Goal: Find specific page/section: Find specific page/section

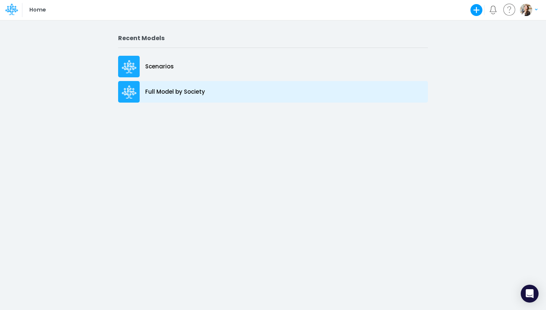
click at [169, 95] on p "Full Model by Society" at bounding box center [175, 92] width 60 height 9
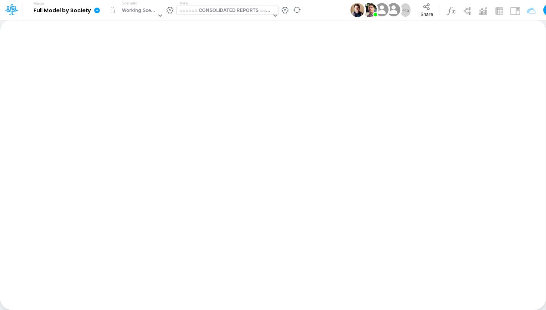
click at [215, 12] on div "====== CONSOLIDATED REPORTS ======" at bounding box center [225, 11] width 92 height 9
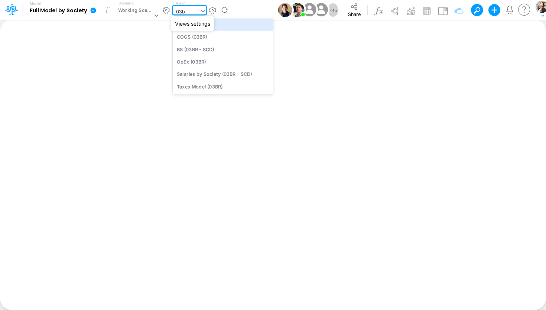
type input "03br"
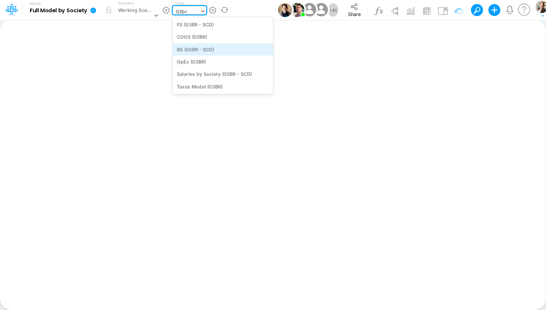
click at [211, 49] on div "BS (03BR - SCD)" at bounding box center [223, 49] width 100 height 12
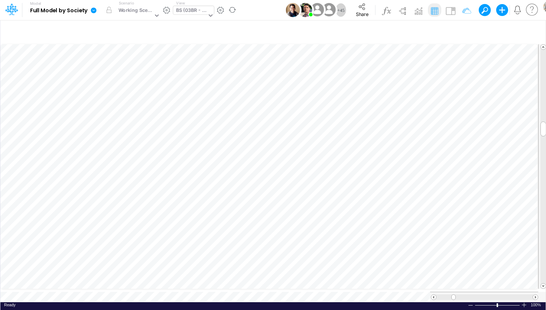
scroll to position [3, 23]
click at [517, 164] on icon "button" at bounding box center [515, 163] width 11 height 8
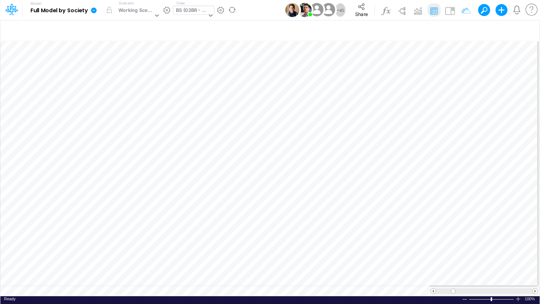
scroll to position [3, 1]
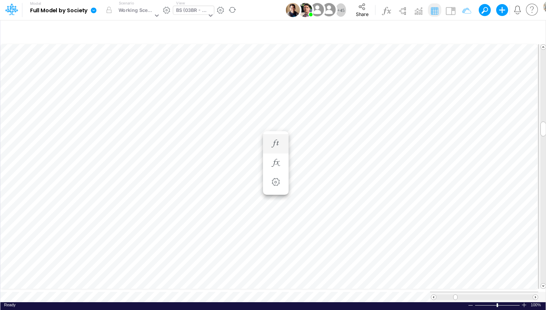
scroll to position [3, 23]
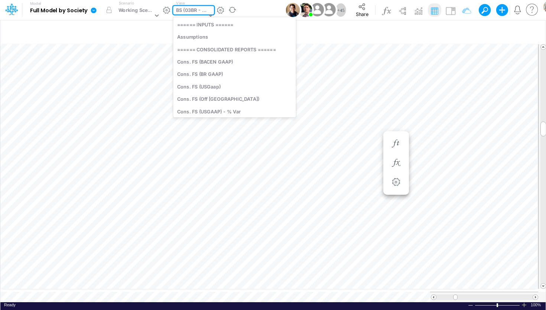
click at [183, 12] on div "BS (03BR - SCD)" at bounding box center [191, 11] width 31 height 9
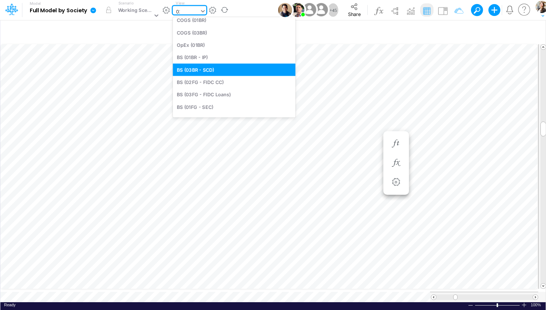
scroll to position [0, 0]
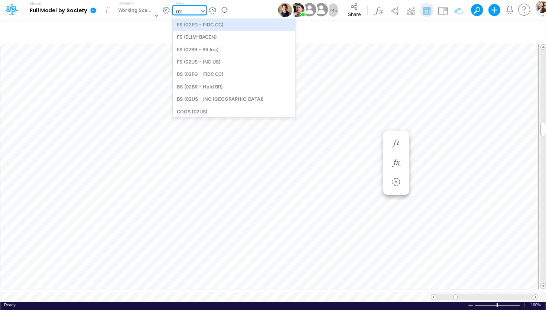
type input "02fg"
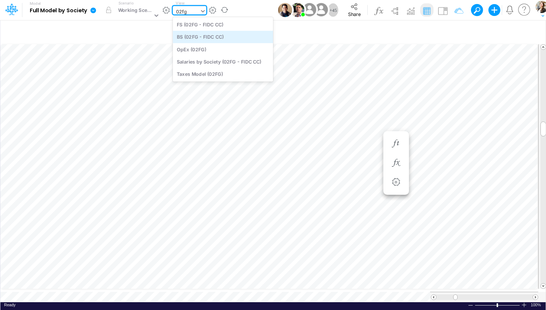
click at [200, 38] on div "BS (02FG - FIDC CC)" at bounding box center [223, 37] width 100 height 12
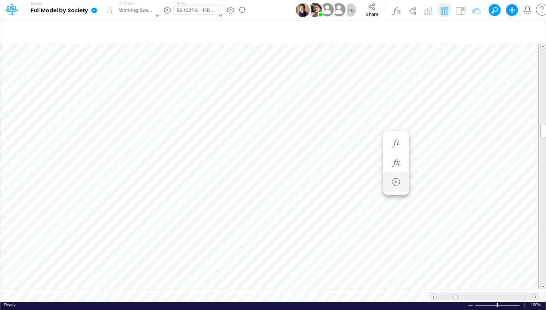
scroll to position [3, 23]
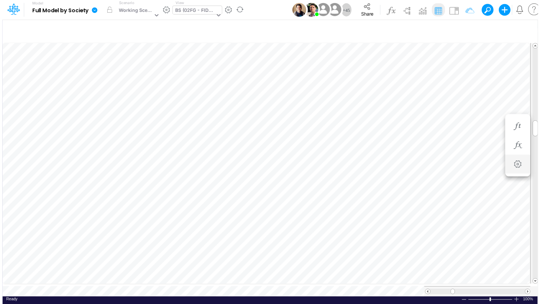
scroll to position [3, 23]
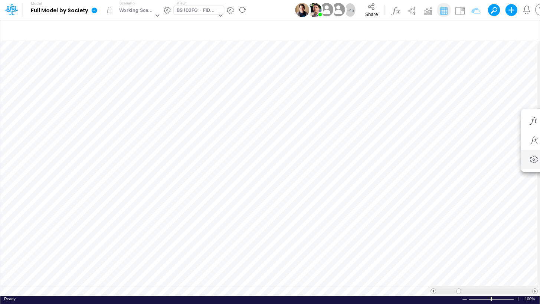
scroll to position [3, 21]
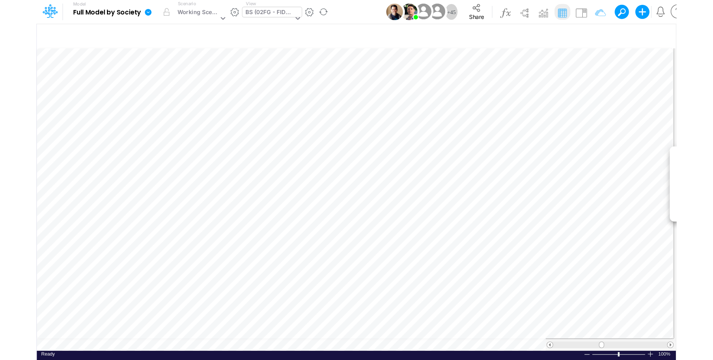
scroll to position [3, 25]
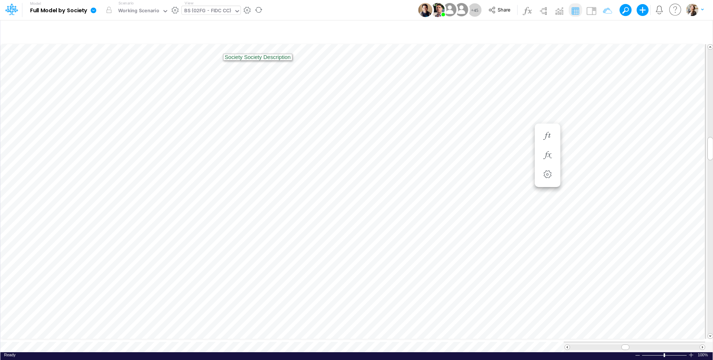
click at [199, 11] on div "BS (02FG - FIDC CC)" at bounding box center [207, 11] width 47 height 9
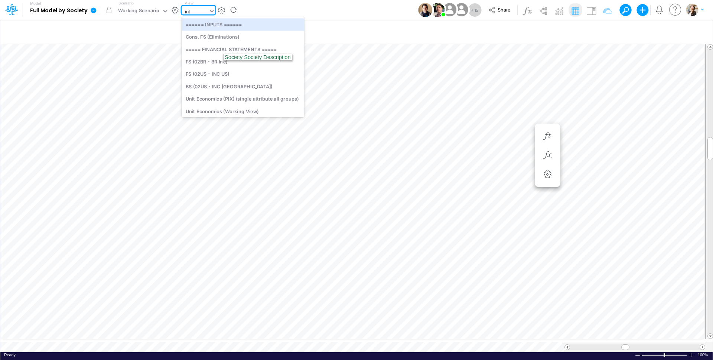
type input "inter"
click at [205, 18] on div "Interco G&A Interco Appropriations Interco Appropriations (by USGAAP line) Elim…" at bounding box center [242, 61] width 121 height 89
click at [205, 24] on div "Interco G&A" at bounding box center [242, 24] width 121 height 12
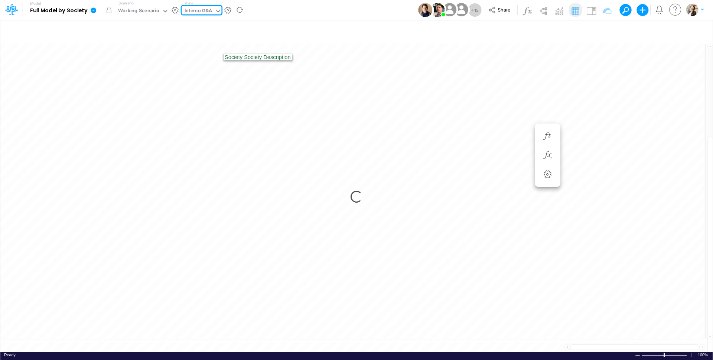
type input "Intercos G&A"
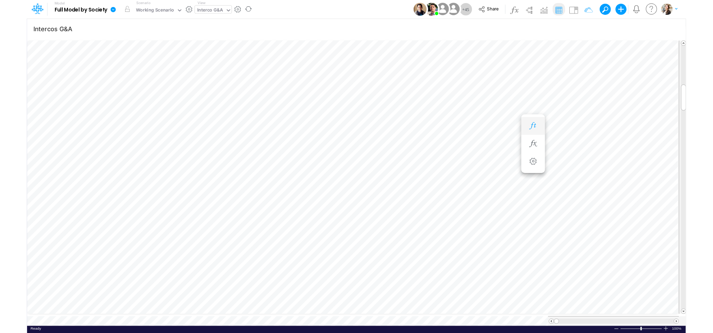
scroll to position [3, 11]
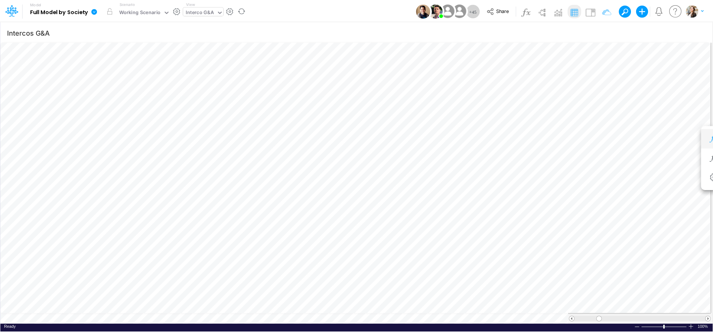
scroll to position [3, 9]
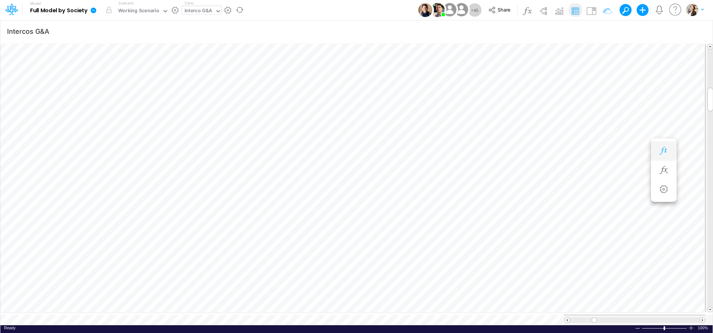
scroll to position [3, 1]
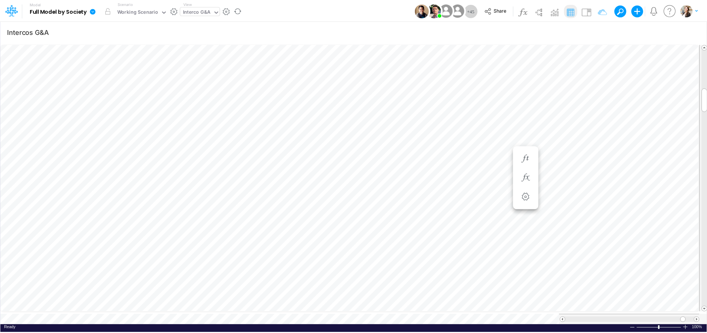
scroll to position [3, 11]
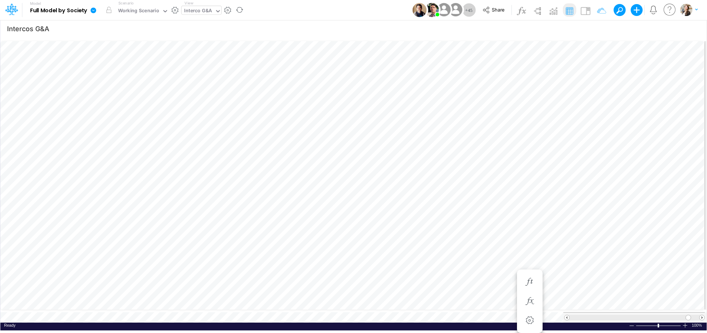
scroll to position [3, 11]
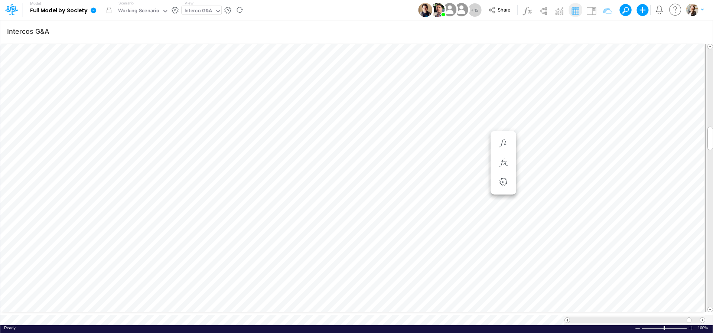
scroll to position [3, 11]
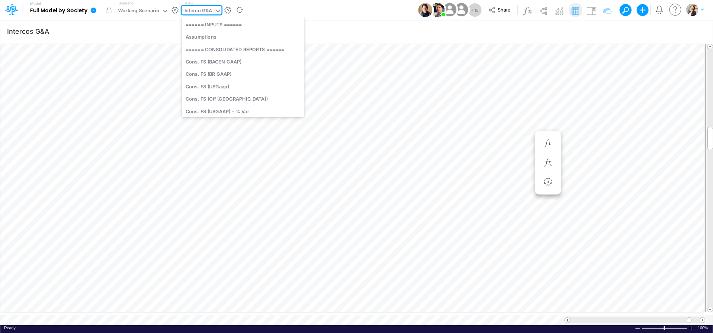
click at [196, 10] on div "Interco G&A" at bounding box center [198, 11] width 28 height 9
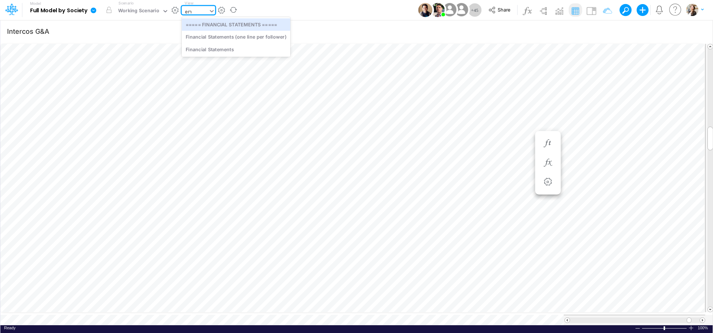
scroll to position [0, 0]
type input "elim"
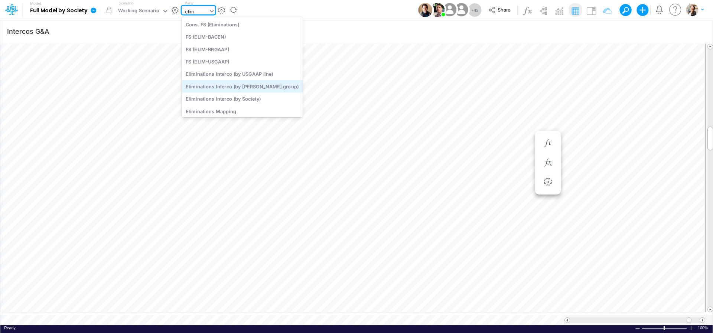
click at [233, 86] on div "Eliminations Interco (by ELIM group)" at bounding box center [242, 86] width 121 height 12
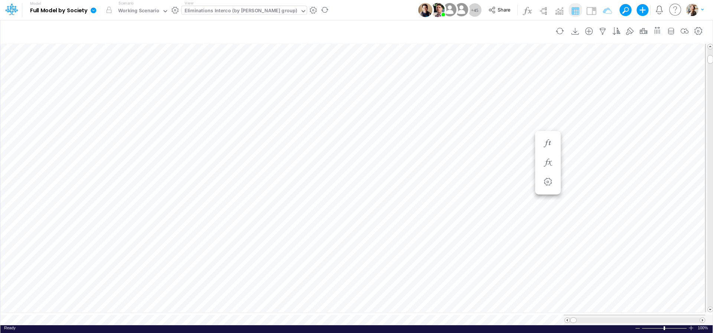
scroll to position [0, 0]
click at [218, 13] on div "Eliminations Interco (by ELIM group)" at bounding box center [240, 11] width 113 height 9
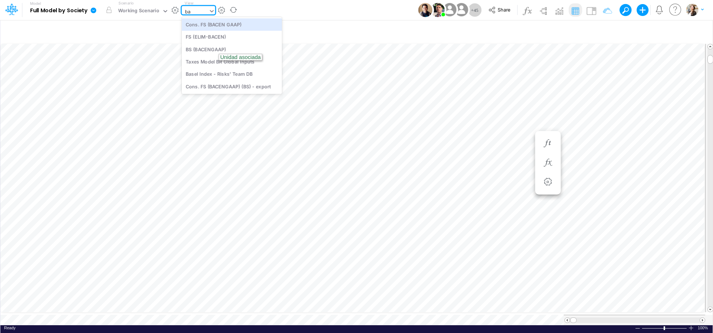
scroll to position [0, 0]
type input "bacen"
click at [209, 48] on div "BS (BACENGAAP)" at bounding box center [232, 49] width 100 height 12
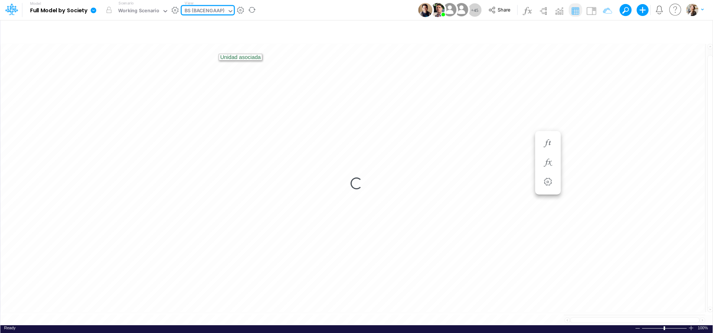
type input "BS (USGAAP) - Detailed"
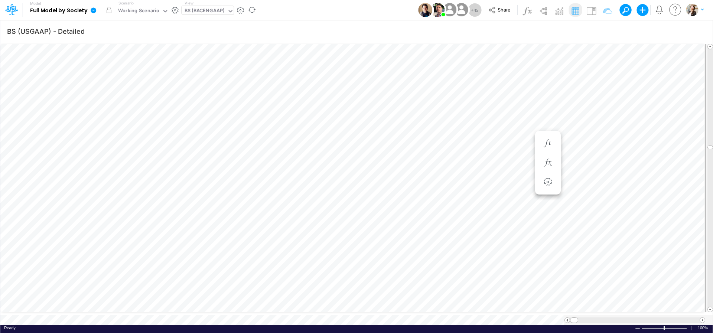
scroll to position [3, 11]
click at [545, 31] on icon "button" at bounding box center [602, 31] width 11 height 8
select select "tableSearchOR"
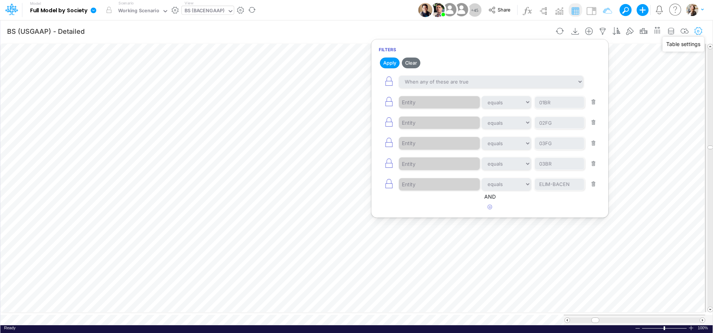
click at [545, 31] on icon "button" at bounding box center [698, 31] width 11 height 8
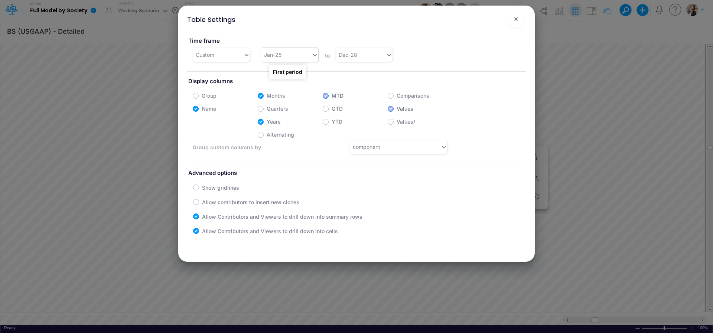
click at [276, 58] on div "Jan-25" at bounding box center [272, 55] width 17 height 8
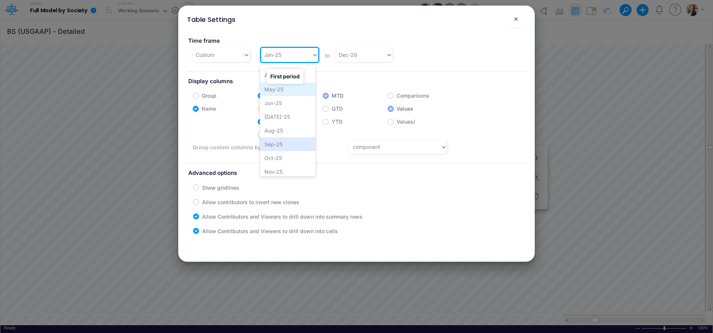
scroll to position [373, 0]
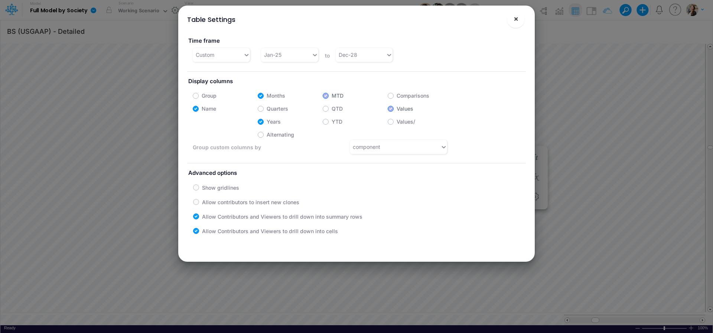
click at [513, 25] on button "×" at bounding box center [516, 19] width 18 height 18
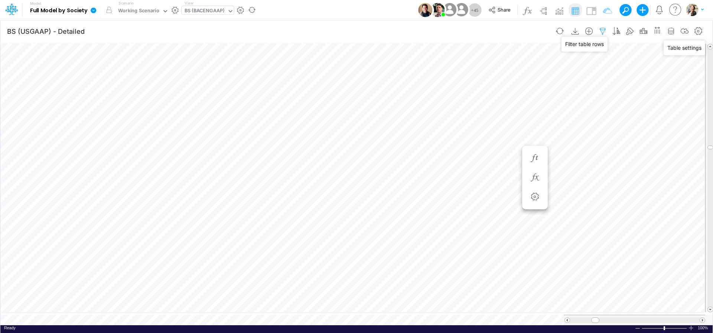
click at [545, 32] on icon "button" at bounding box center [602, 31] width 11 height 8
select select "tableSearchOR"
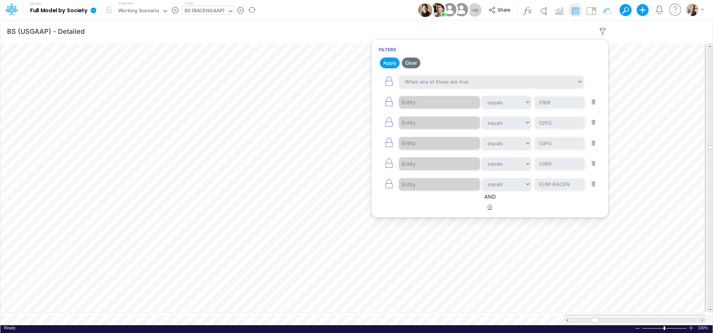
click at [489, 209] on icon "button" at bounding box center [489, 207] width 5 height 5
select select "tableSearchOR"
click at [447, 231] on div at bounding box center [434, 230] width 71 height 13
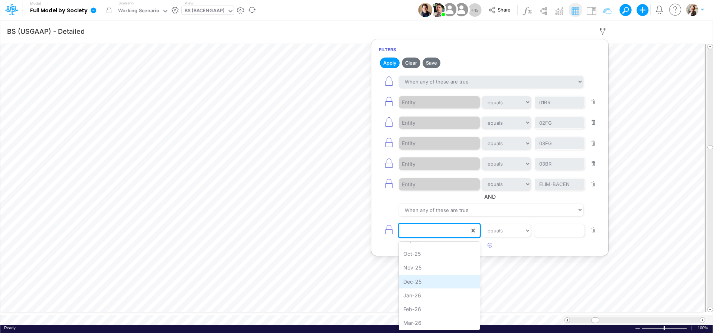
scroll to position [200, 0]
click at [420, 278] on div "Aug-25" at bounding box center [439, 276] width 81 height 14
click at [474, 234] on icon at bounding box center [472, 230] width 7 height 7
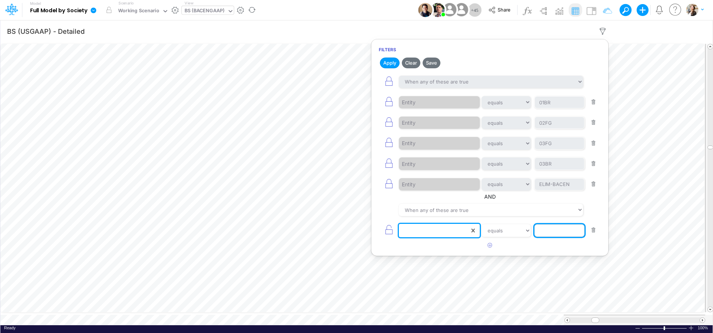
click at [542, 235] on input "text" at bounding box center [559, 230] width 50 height 13
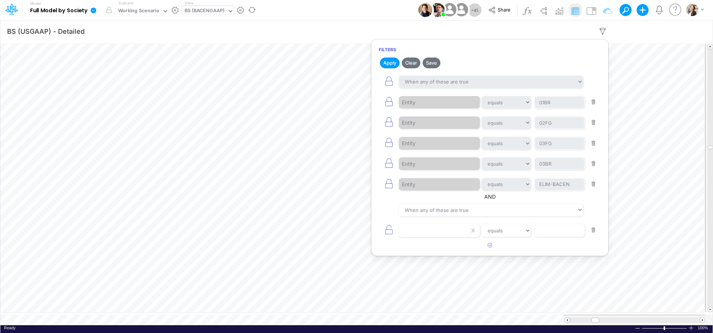
click at [545, 232] on button "button" at bounding box center [593, 230] width 14 height 10
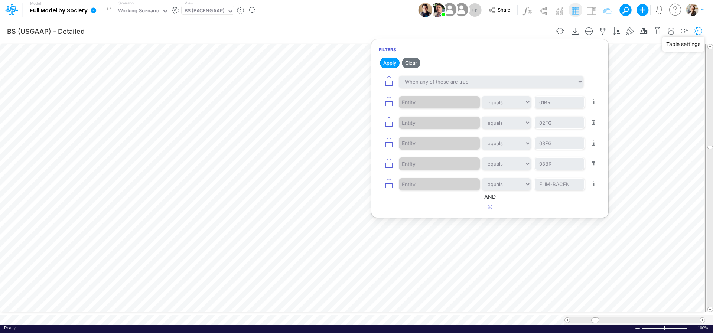
click at [545, 30] on icon "button" at bounding box center [698, 31] width 11 height 8
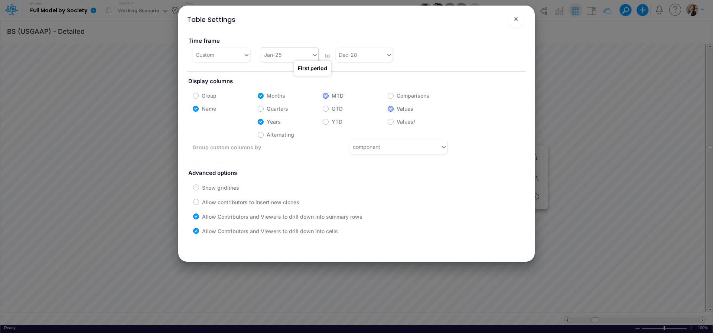
click at [303, 56] on div "Jan-25" at bounding box center [286, 55] width 50 height 12
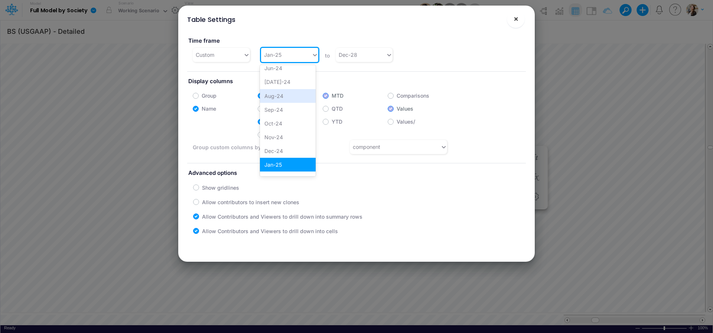
click at [517, 21] on span "×" at bounding box center [515, 18] width 5 height 9
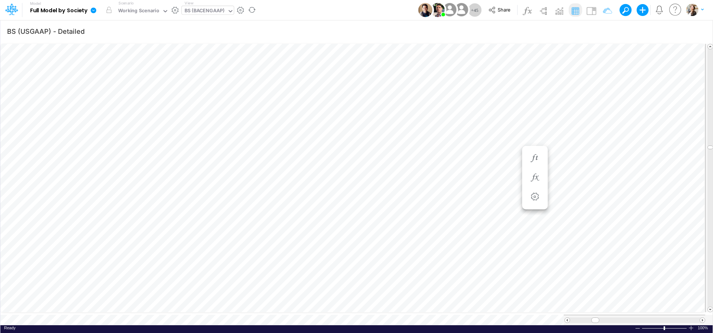
click at [516, 20] on div "BS (USGAAP) - Detailed Insert new Conditional formatting Paste Cut Copy AutoFil…" at bounding box center [356, 176] width 712 height 313
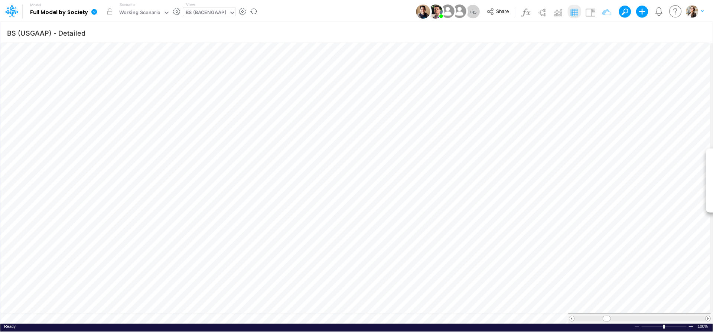
scroll to position [3, 11]
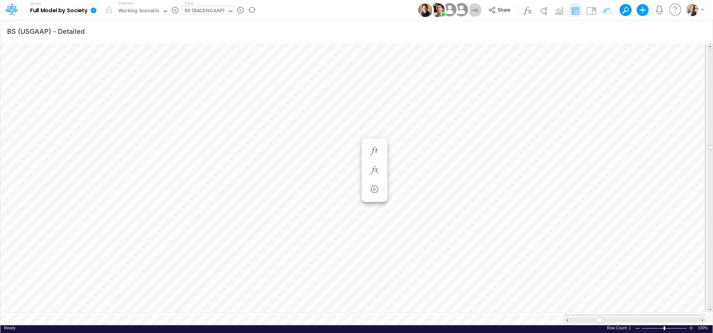
scroll to position [0, 0]
drag, startPoint x: 598, startPoint y: 315, endPoint x: 604, endPoint y: 316, distance: 6.3
click at [545, 309] on span at bounding box center [605, 320] width 5 height 5
click at [545, 309] on div at bounding box center [637, 329] width 6 height 6
drag, startPoint x: 607, startPoint y: 314, endPoint x: 601, endPoint y: 315, distance: 5.6
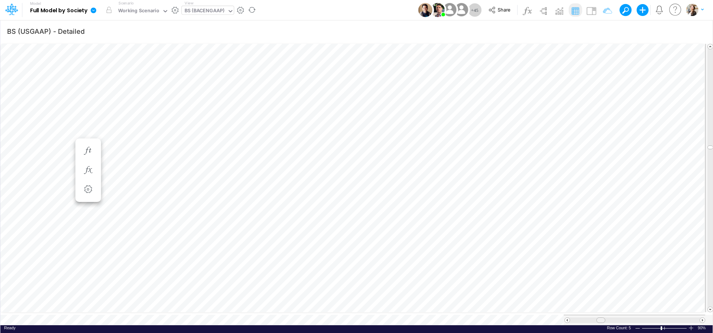
click at [545, 309] on span at bounding box center [600, 320] width 5 height 5
click at [545, 309] on div at bounding box center [637, 329] width 6 height 6
type input "Intercos G&A"
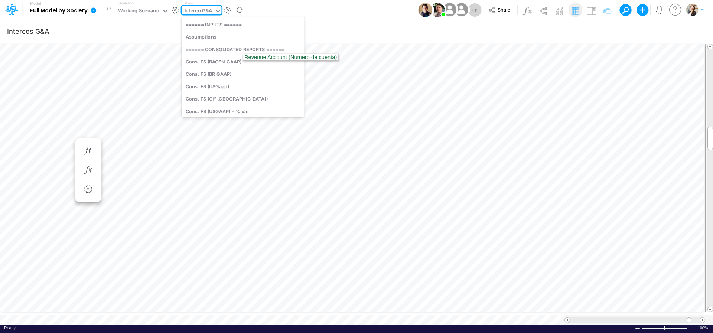
click at [213, 12] on input "text" at bounding box center [213, 11] width 1 height 7
type input "elim"
click at [219, 72] on div "Eliminations Interco (by Society)" at bounding box center [242, 72] width 121 height 12
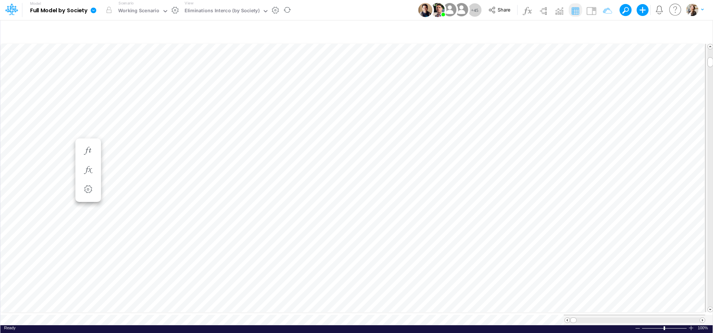
scroll to position [3, 24]
click at [545, 309] on div at bounding box center [637, 329] width 6 height 6
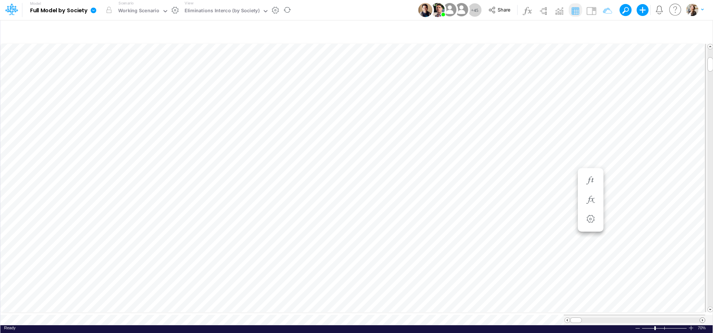
click at [545, 309] on span at bounding box center [702, 320] width 5 height 5
click at [545, 309] on div at bounding box center [691, 328] width 6 height 6
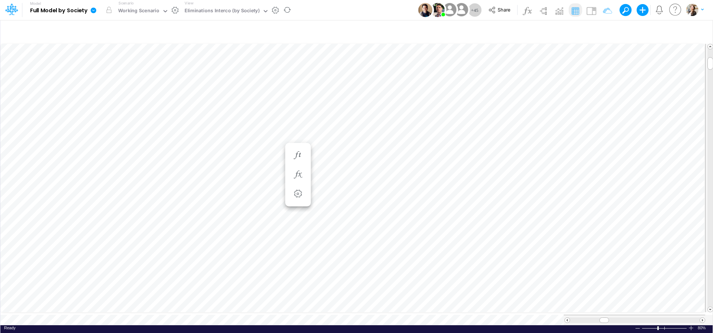
type input "Intercos G&A"
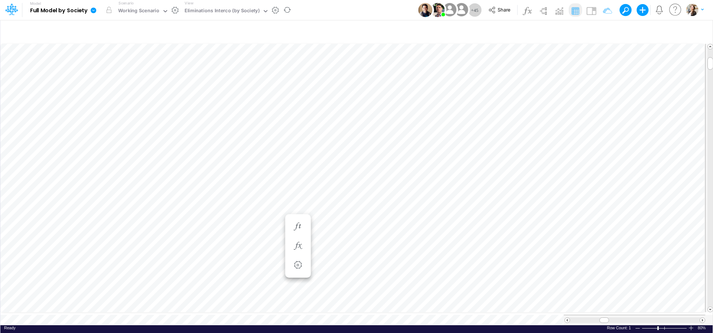
scroll to position [3, 38]
type input "BS (USGAAP) - Detailed"
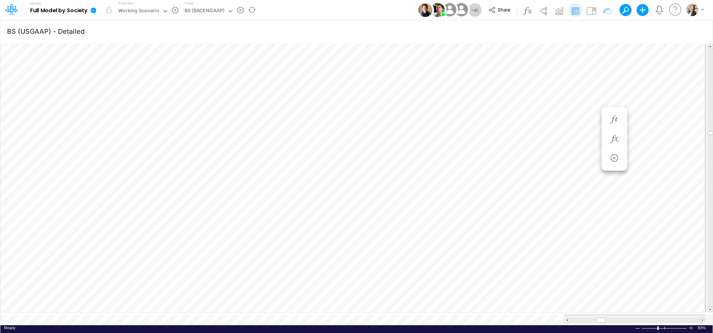
scroll to position [3, 21]
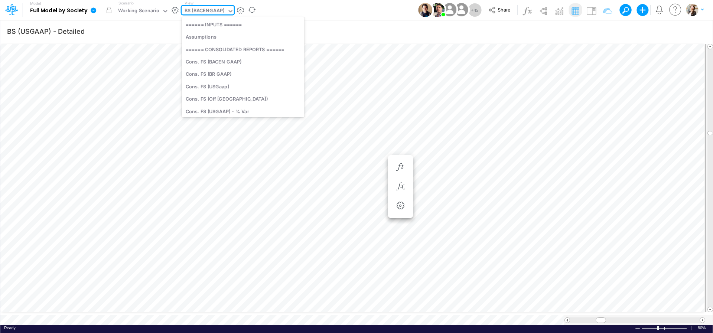
click at [209, 9] on div "BS (BACENGAAP)" at bounding box center [204, 11] width 40 height 9
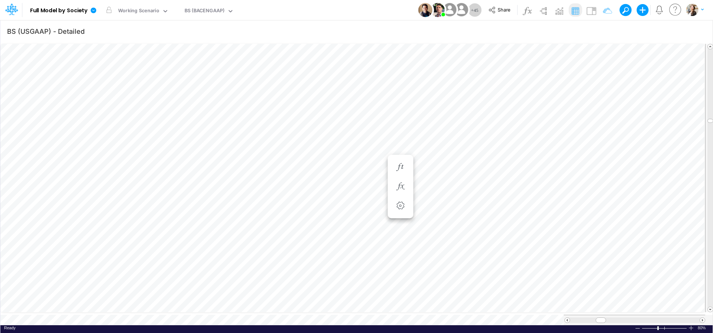
scroll to position [3, 25]
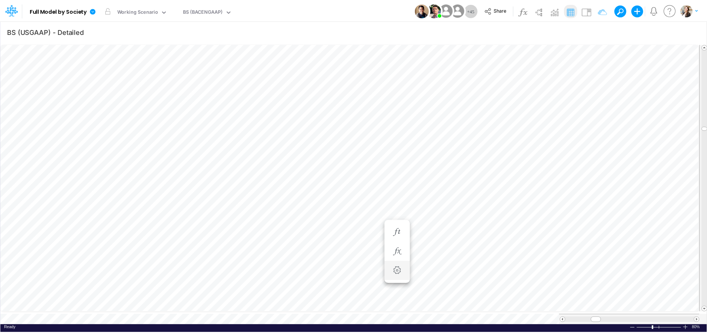
scroll to position [6, 9]
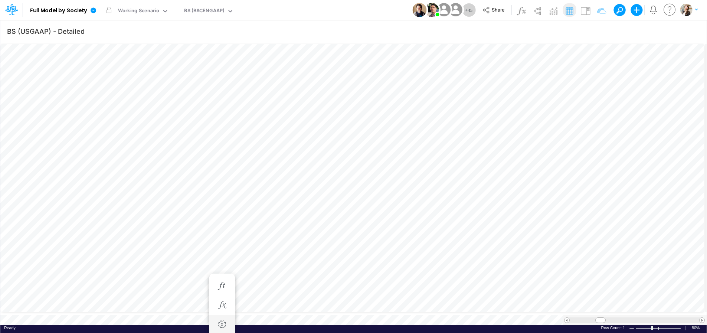
scroll to position [0, 0]
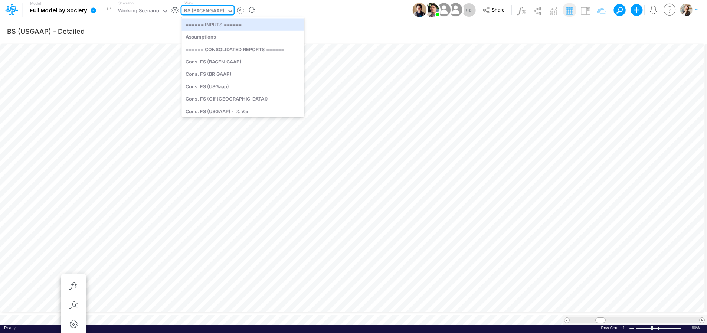
click at [204, 9] on div "BS (BACENGAAP)" at bounding box center [204, 11] width 40 height 9
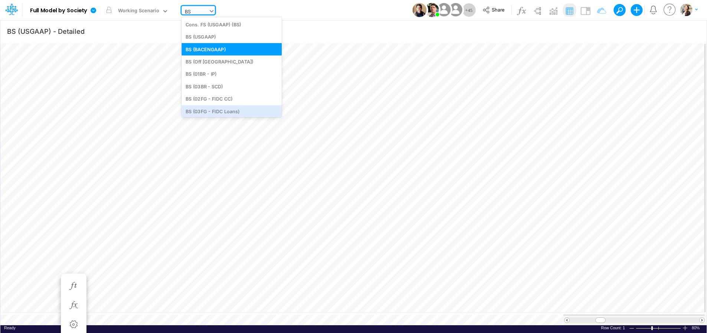
type input "BS"
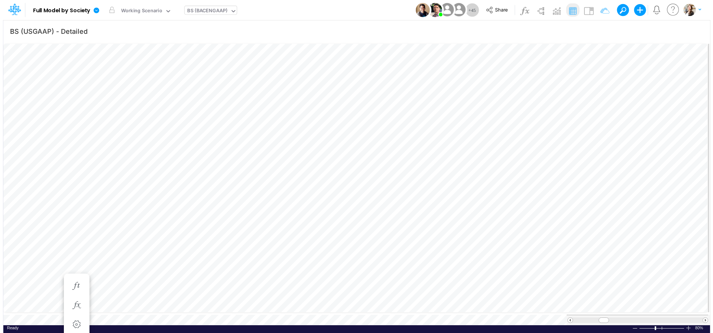
scroll to position [3, 25]
